Goal: Transaction & Acquisition: Purchase product/service

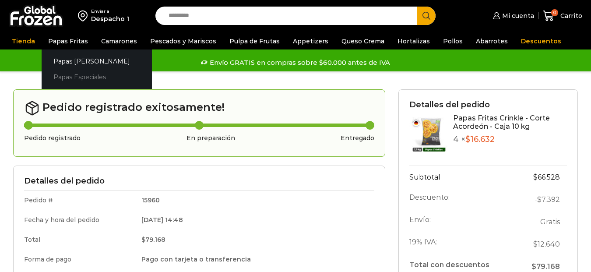
click at [78, 75] on link "Papas Especiales" at bounding box center [97, 77] width 110 height 16
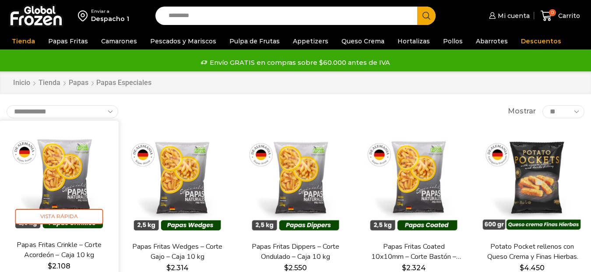
click at [66, 178] on img at bounding box center [59, 180] width 106 height 106
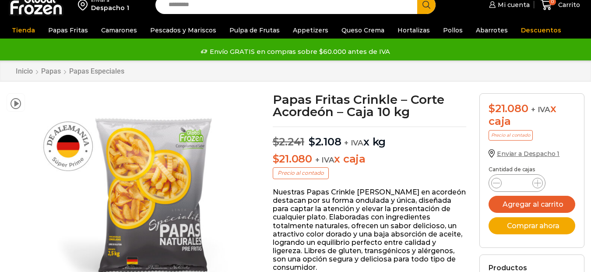
scroll to position [44, 0]
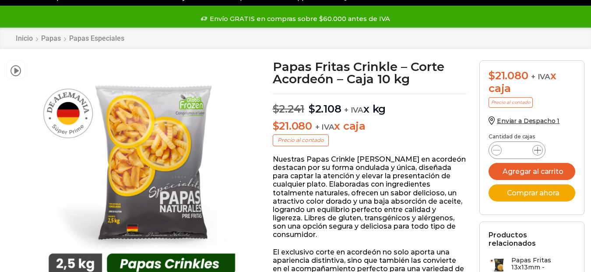
click at [537, 150] on icon at bounding box center [537, 150] width 7 height 7
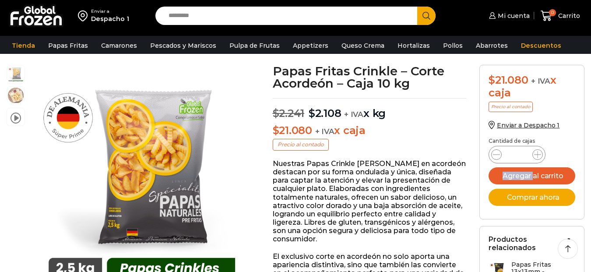
scroll to position [0, 0]
click at [465, 214] on p "Nuestras Papas Crinkle de corte en acordeón destacan por su forma ondulada y ún…" at bounding box center [370, 201] width 194 height 84
click at [538, 155] on icon at bounding box center [537, 154] width 7 height 7
type input "*"
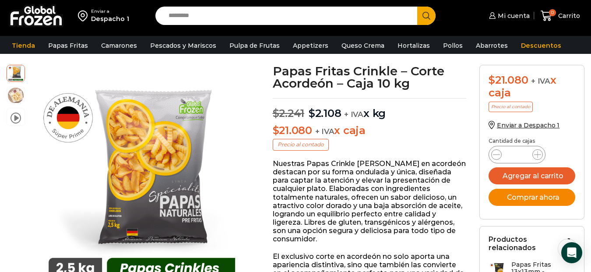
click at [534, 196] on button "Comprar ahora" at bounding box center [531, 197] width 87 height 17
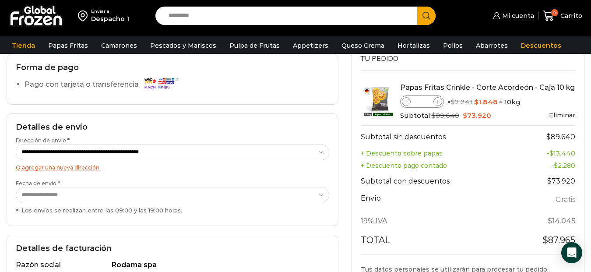
scroll to position [87, 0]
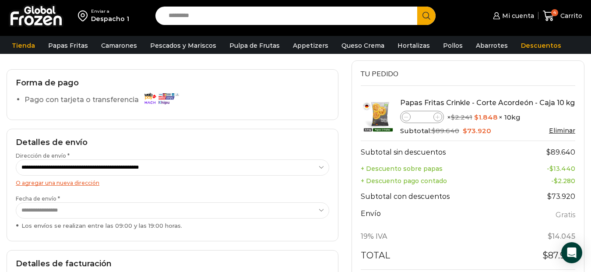
click at [406, 119] on icon at bounding box center [406, 117] width 4 height 4
click at [437, 118] on icon at bounding box center [437, 117] width 4 height 4
type input "*"
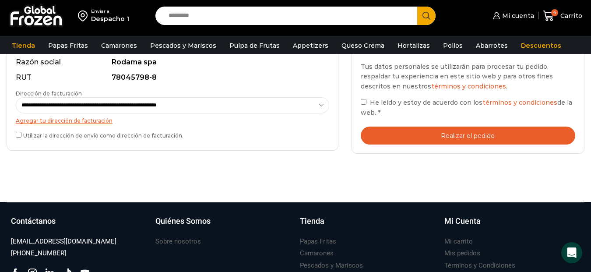
scroll to position [306, 0]
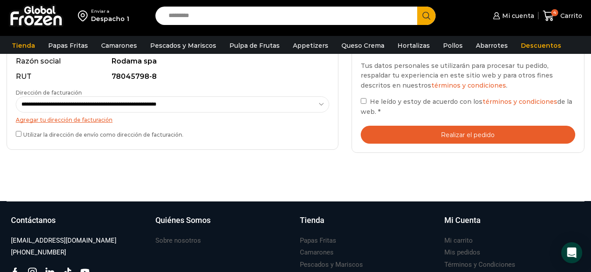
click at [463, 133] on button "Realizar el pedido" at bounding box center [467, 135] width 215 height 18
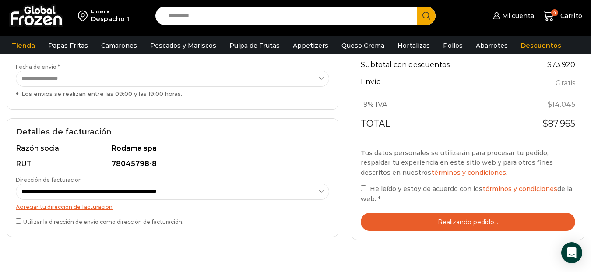
scroll to position [219, 0]
